Goal: Transaction & Acquisition: Book appointment/travel/reservation

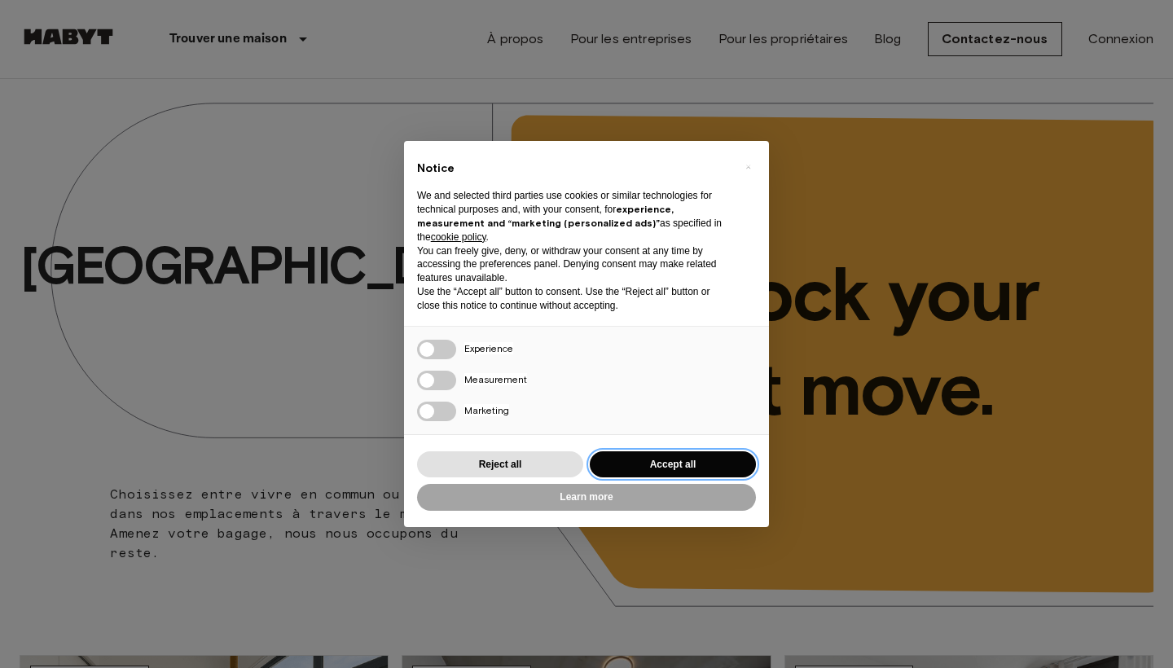
click at [643, 472] on button "Accept all" at bounding box center [673, 464] width 166 height 27
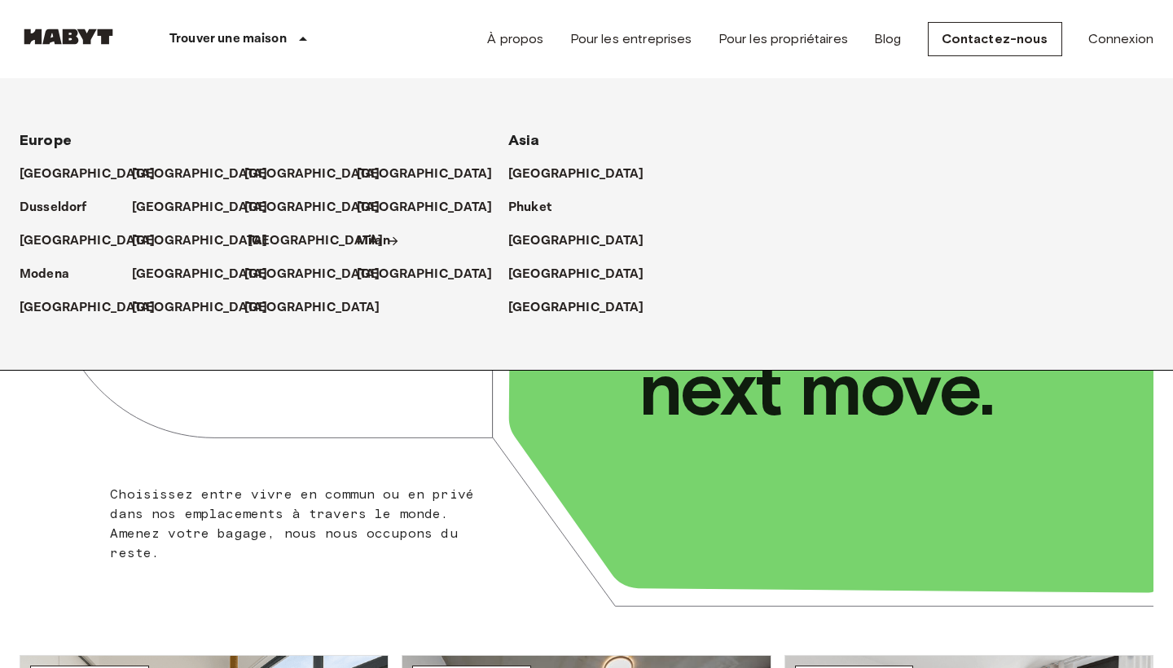
click at [275, 245] on p "[GEOGRAPHIC_DATA]" at bounding box center [316, 241] width 136 height 20
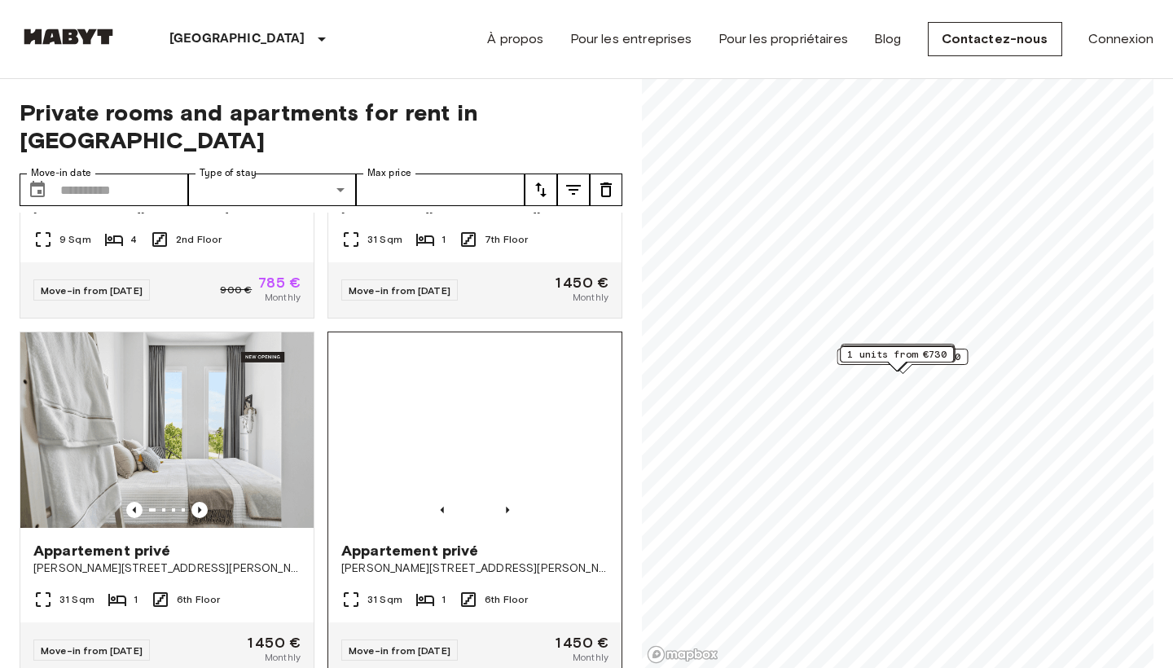
scroll to position [614, 0]
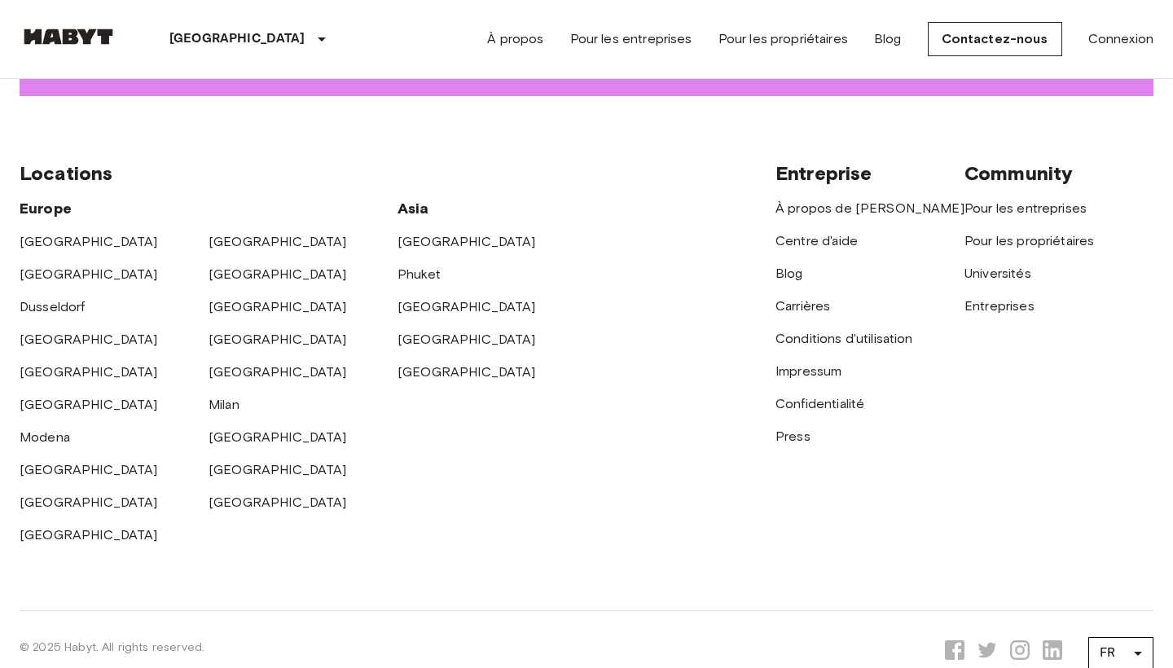
scroll to position [2445, 0]
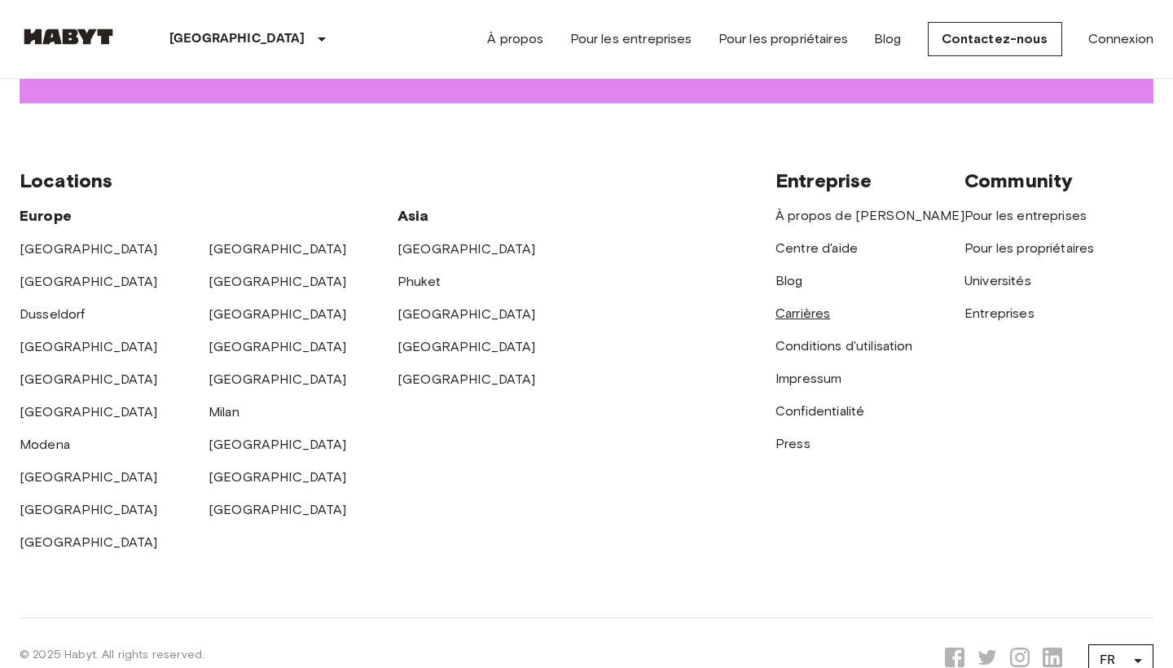
click at [800, 314] on link "Carrières" at bounding box center [803, 313] width 55 height 15
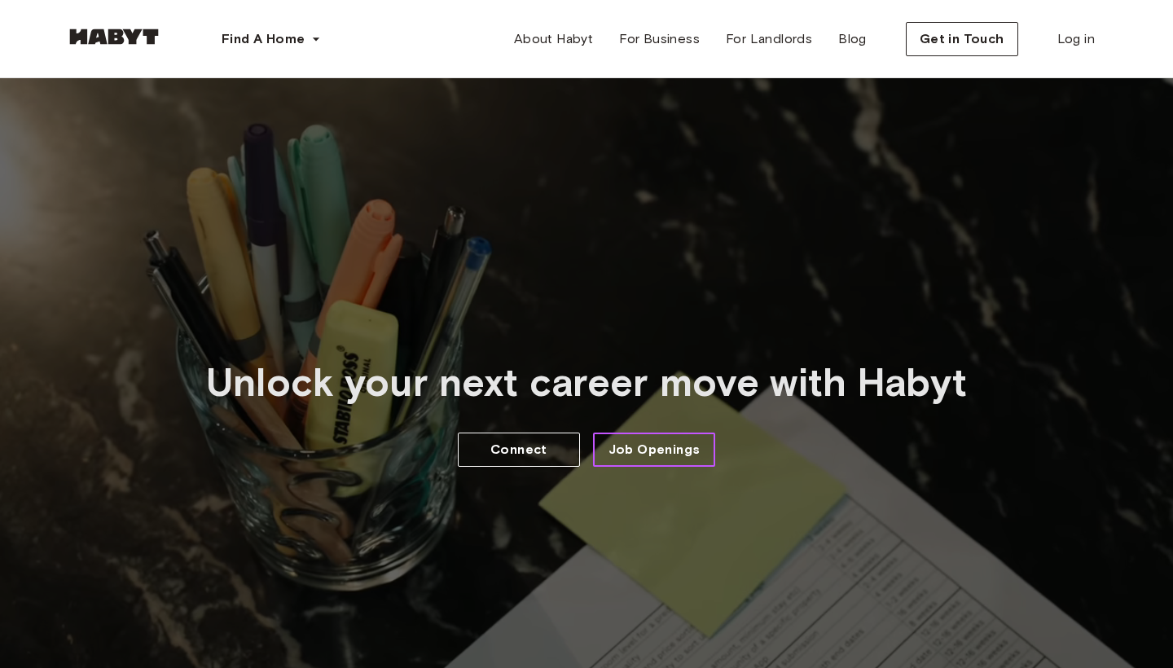
click at [640, 460] on span "Job Openings" at bounding box center [655, 450] width 92 height 20
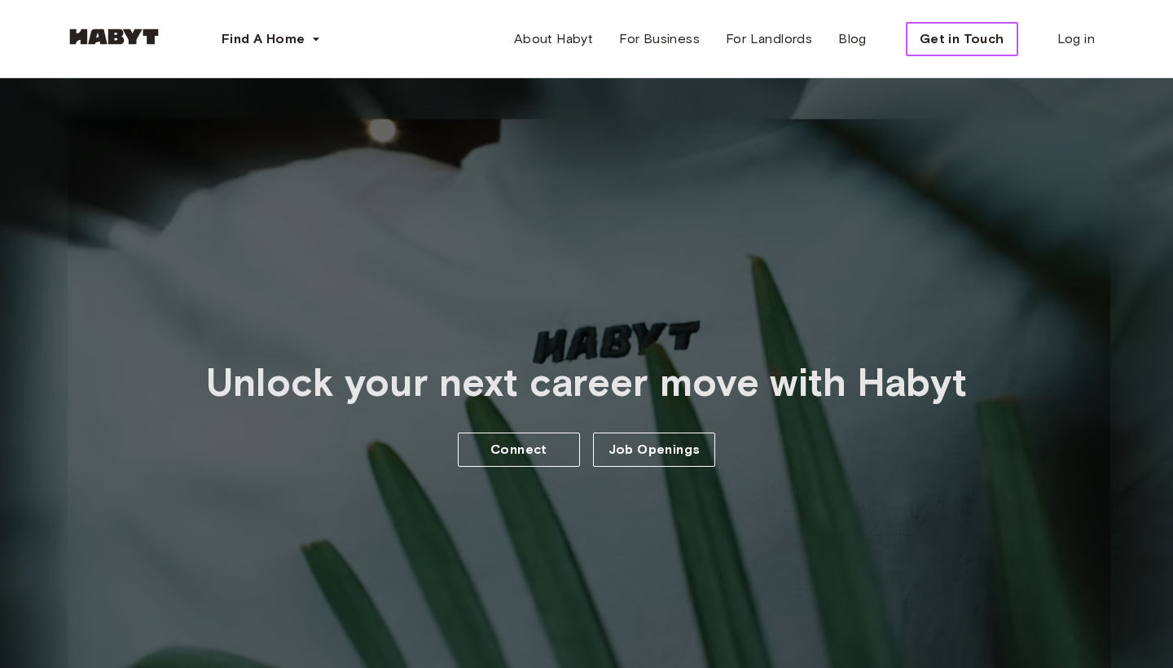
click at [967, 36] on span "Get in Touch" at bounding box center [962, 39] width 85 height 20
